Goal: Information Seeking & Learning: Learn about a topic

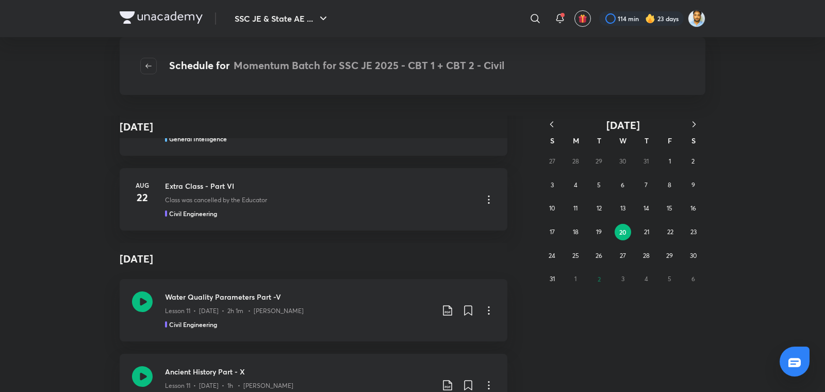
scroll to position [238172, 0]
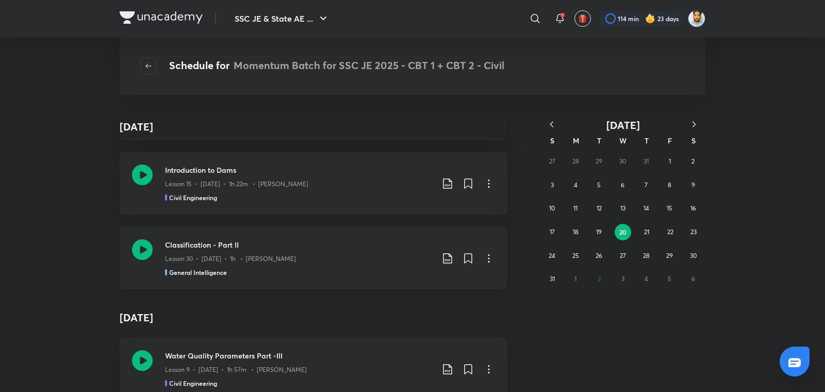
click at [221, 254] on p "Lesson 30 • [DATE] • 1h • [PERSON_NAME]" at bounding box center [230, 258] width 131 height 9
click at [147, 239] on icon at bounding box center [142, 249] width 21 height 21
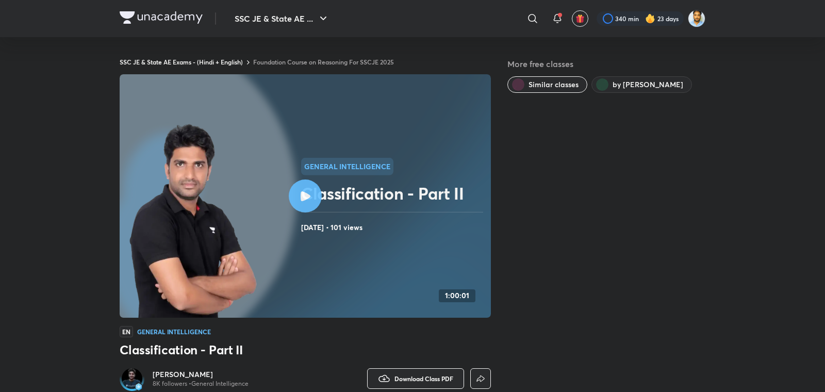
click at [313, 199] on div at bounding box center [305, 195] width 33 height 33
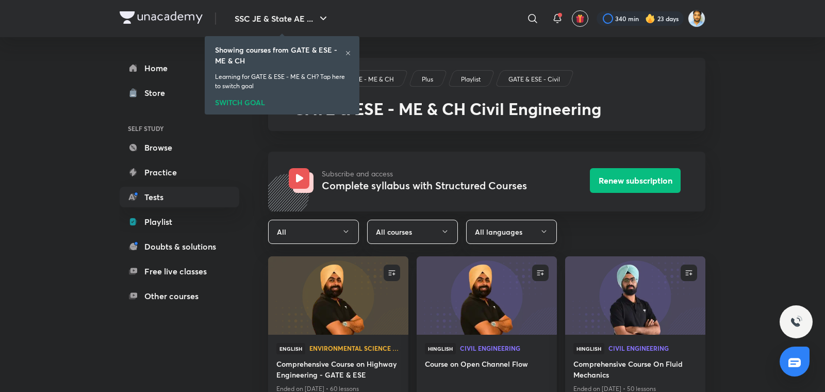
click at [348, 52] on icon at bounding box center [348, 53] width 6 height 6
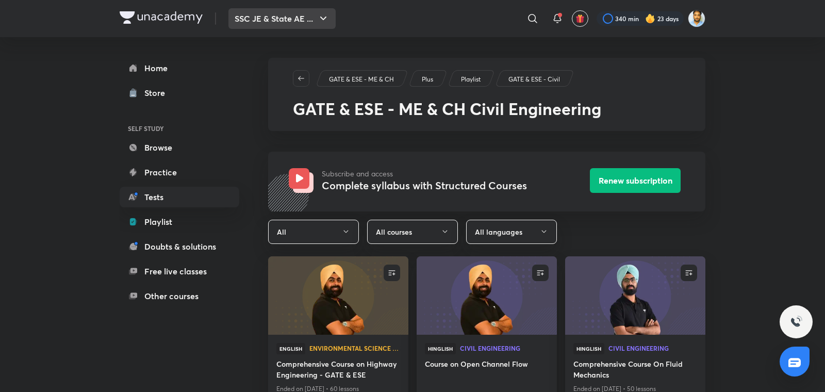
click at [311, 24] on button "SSC JE & State AE ..." at bounding box center [281, 18] width 107 height 21
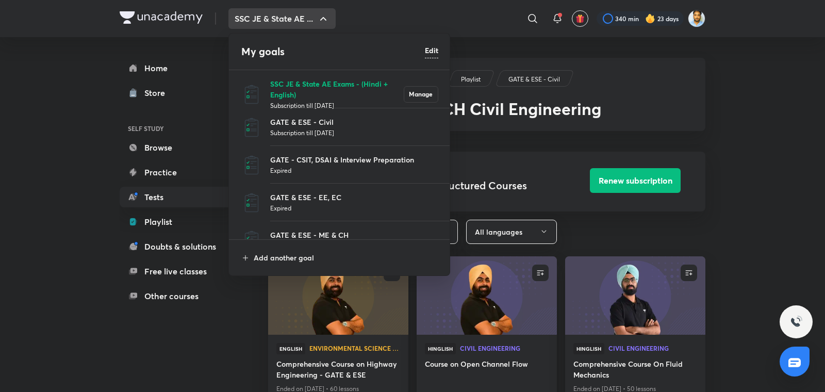
click at [315, 86] on p "SSC JE & State AE Exams - (Hindi + English)" at bounding box center [337, 89] width 134 height 22
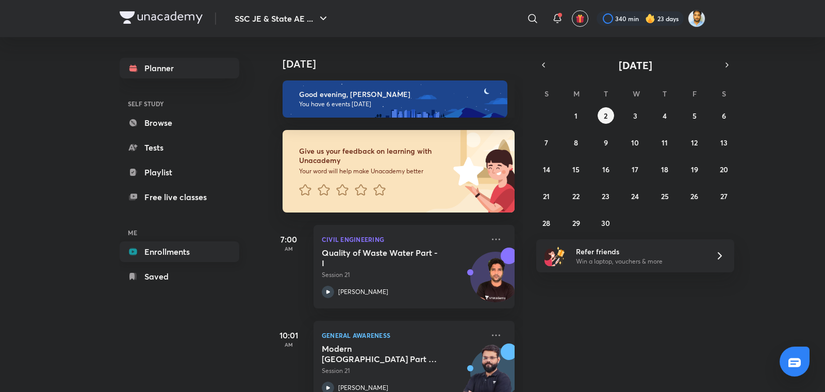
click at [166, 251] on link "Enrollments" at bounding box center [180, 251] width 120 height 21
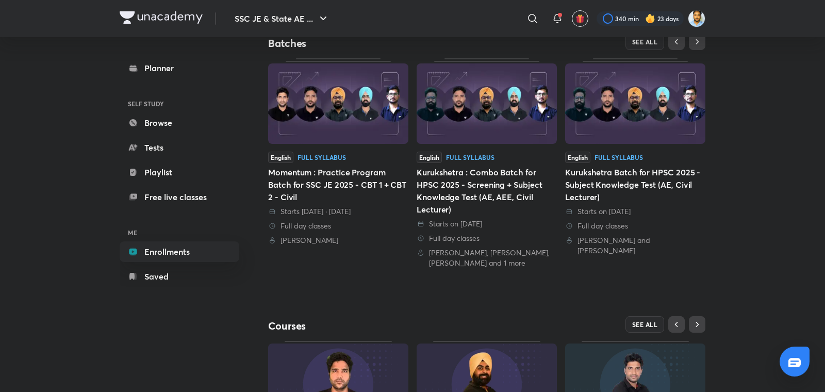
scroll to position [200, 0]
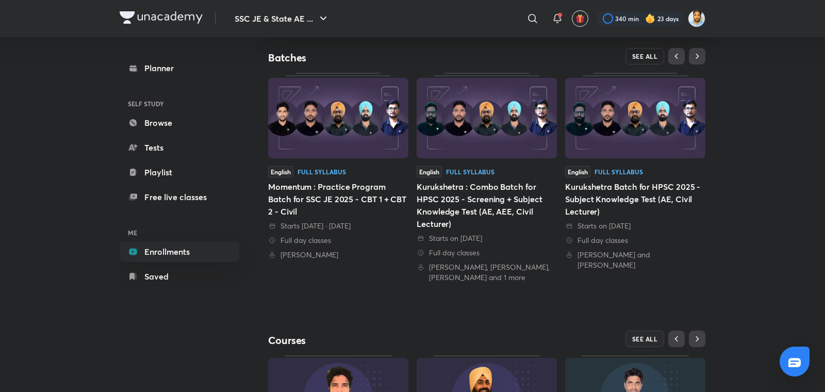
click at [644, 54] on span "SEE ALL" at bounding box center [645, 56] width 26 height 7
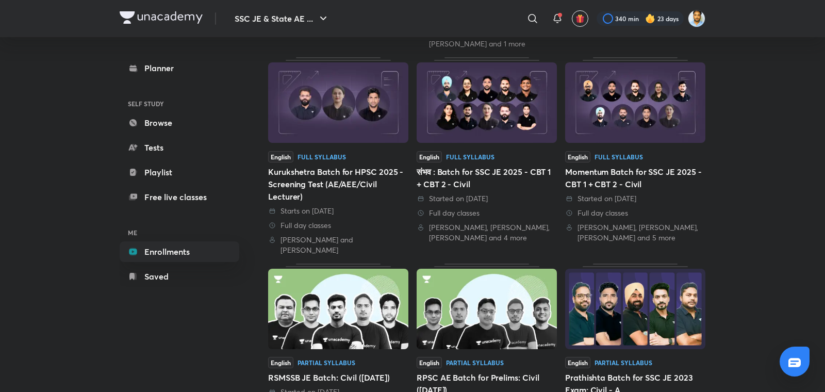
scroll to position [309, 0]
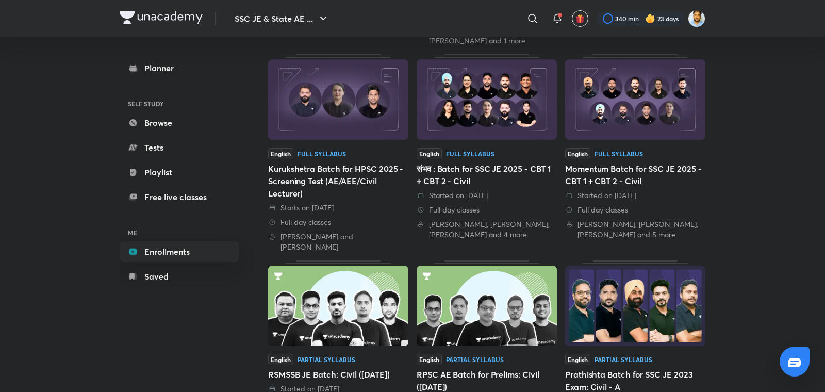
click at [488, 182] on div "संभव : Batch for SSC JE 2025 - CBT 1 + CBT 2 - Civil" at bounding box center [487, 174] width 140 height 25
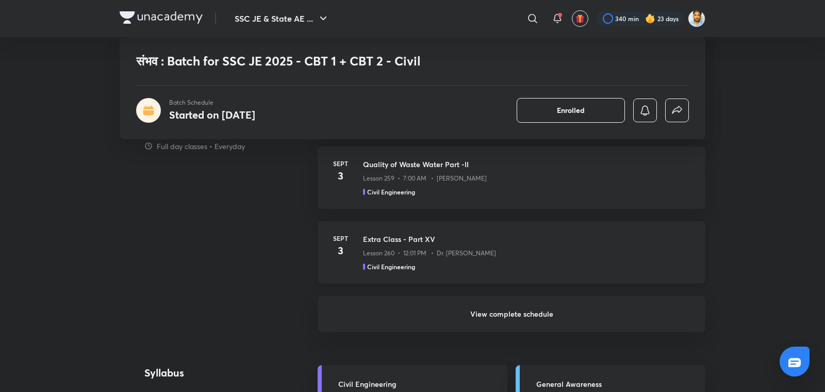
scroll to position [769, 0]
click at [522, 305] on h6 "View complete schedule" at bounding box center [512, 313] width 388 height 36
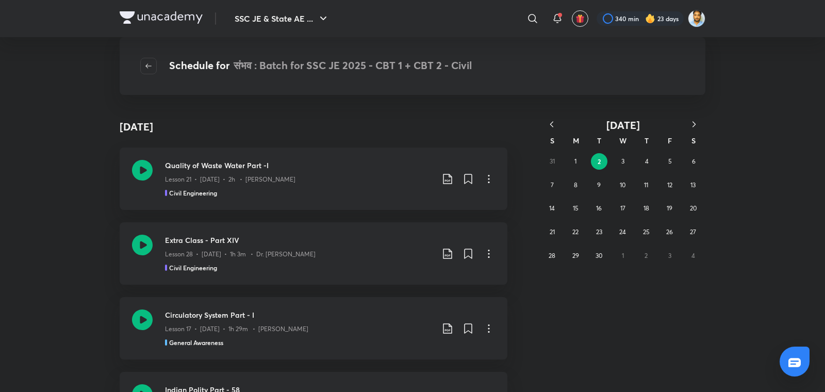
click at [553, 125] on icon "button" at bounding box center [552, 124] width 10 height 10
click at [671, 236] on abbr "27" at bounding box center [670, 232] width 6 height 8
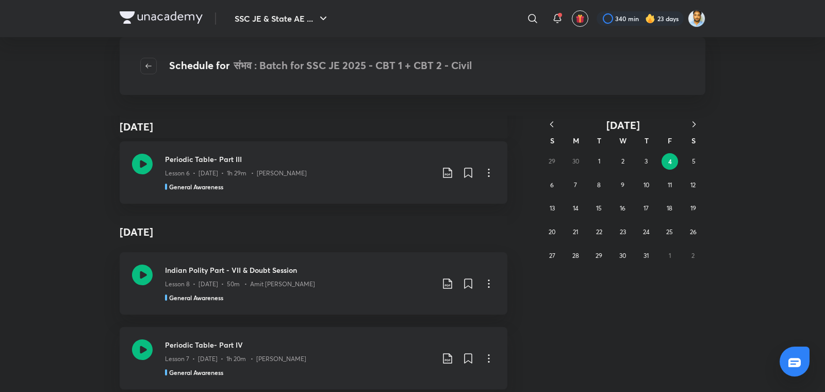
scroll to position [22284, 0]
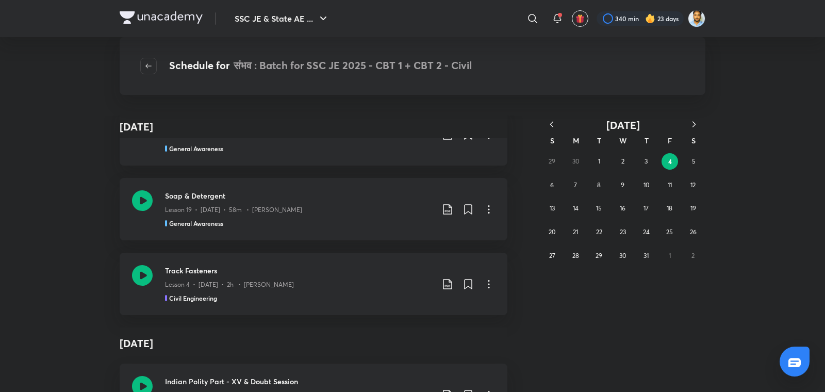
click at [301, 266] on h3 "Track Fasteners" at bounding box center [299, 270] width 268 height 11
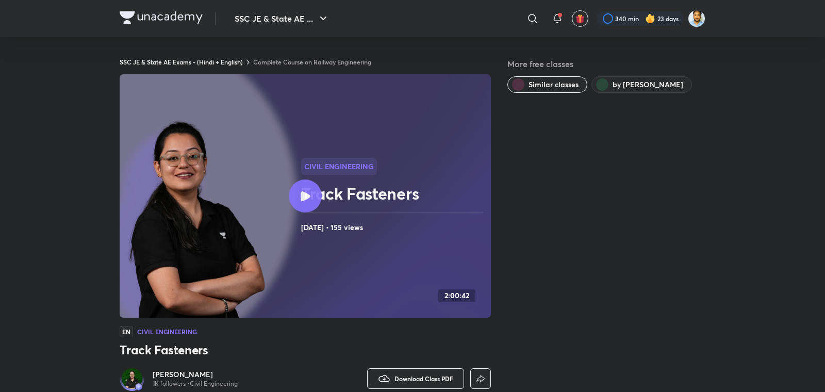
click at [310, 207] on div at bounding box center [305, 195] width 33 height 33
